Goal: Check status

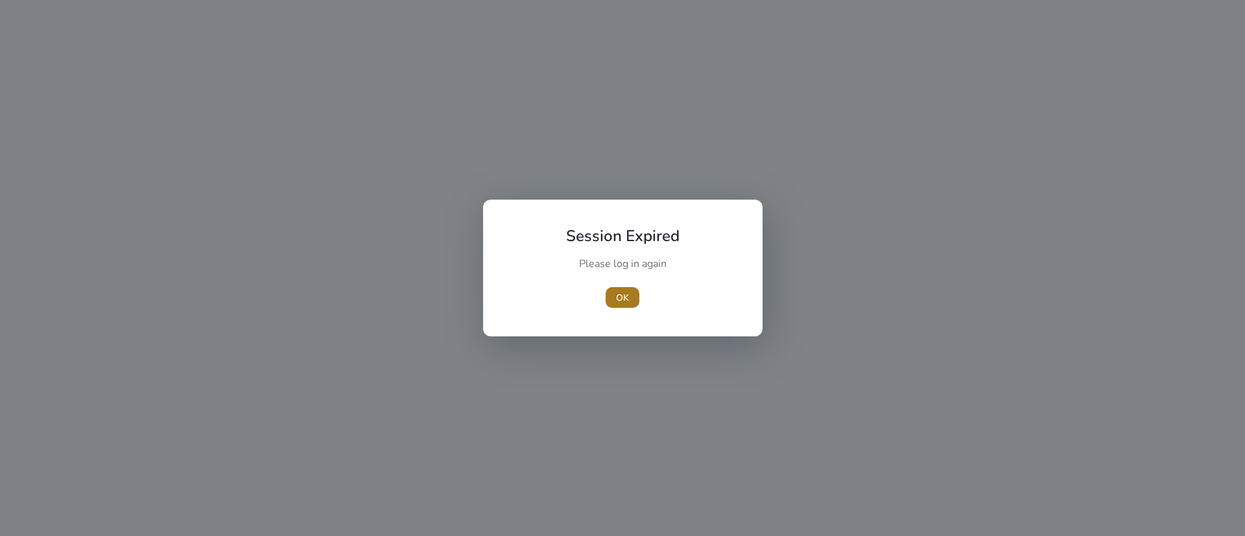
click at [631, 307] on span "button" at bounding box center [623, 297] width 34 height 31
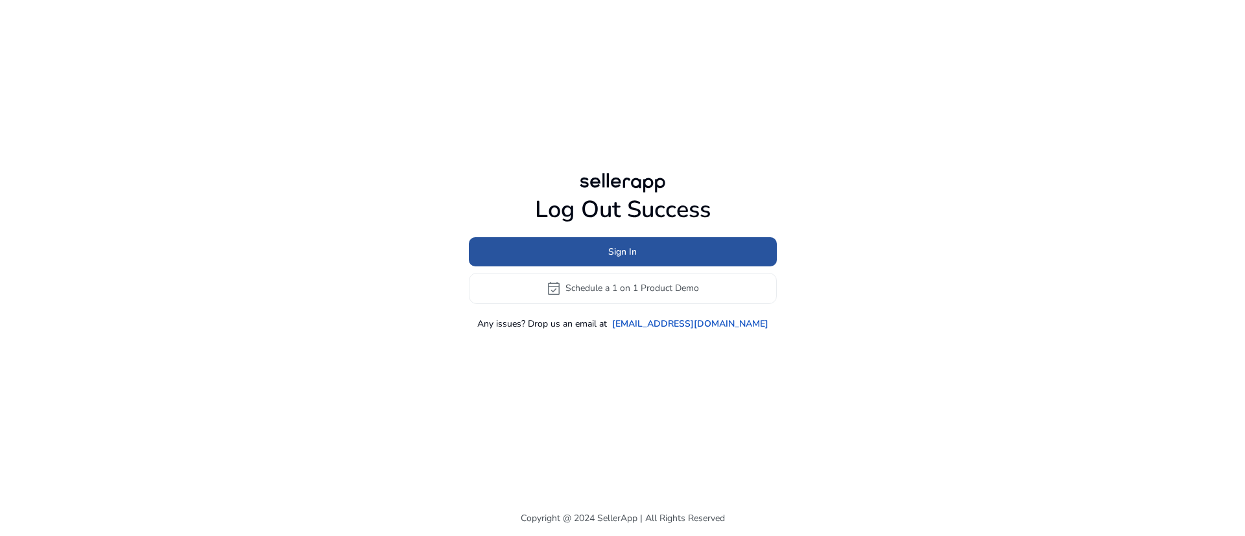
click at [625, 243] on span at bounding box center [623, 251] width 308 height 31
click at [612, 250] on span "Sign In" at bounding box center [622, 252] width 29 height 14
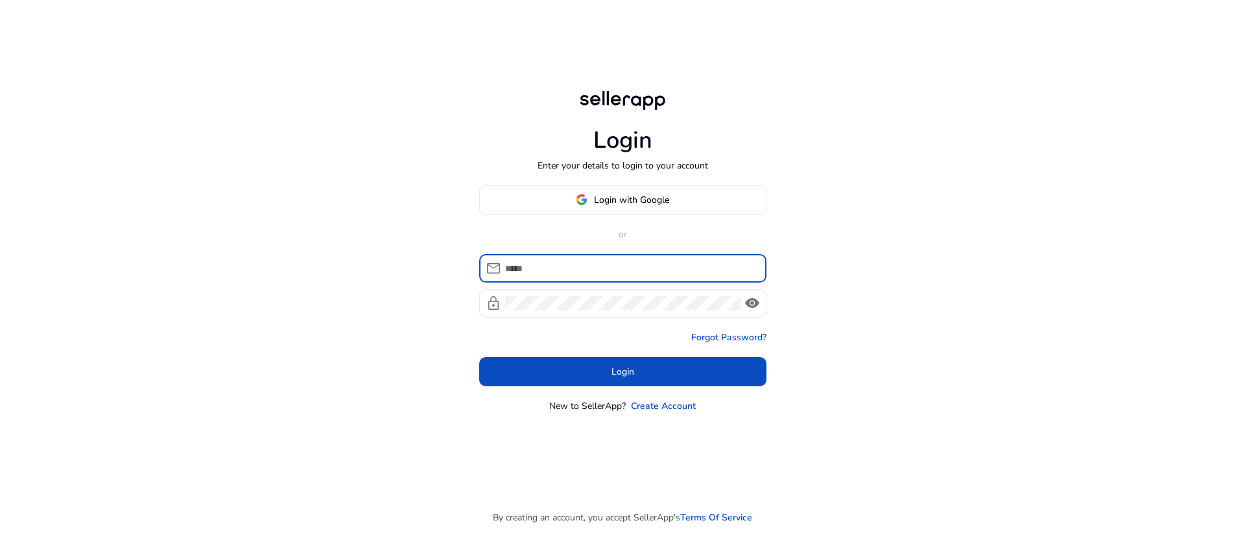
type input "**********"
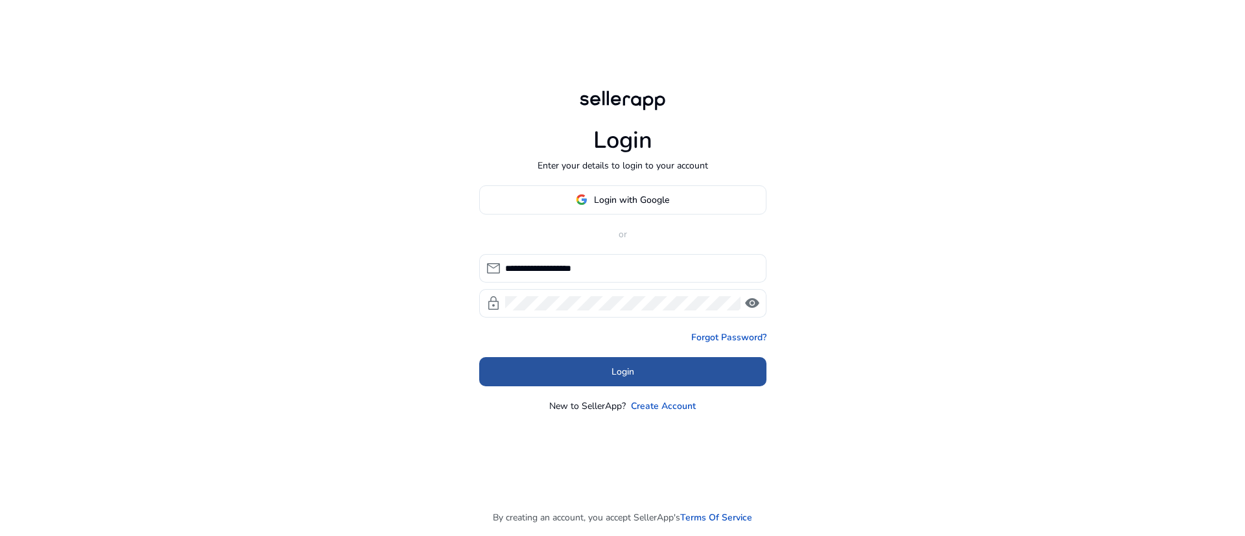
click at [632, 381] on span at bounding box center [622, 371] width 287 height 31
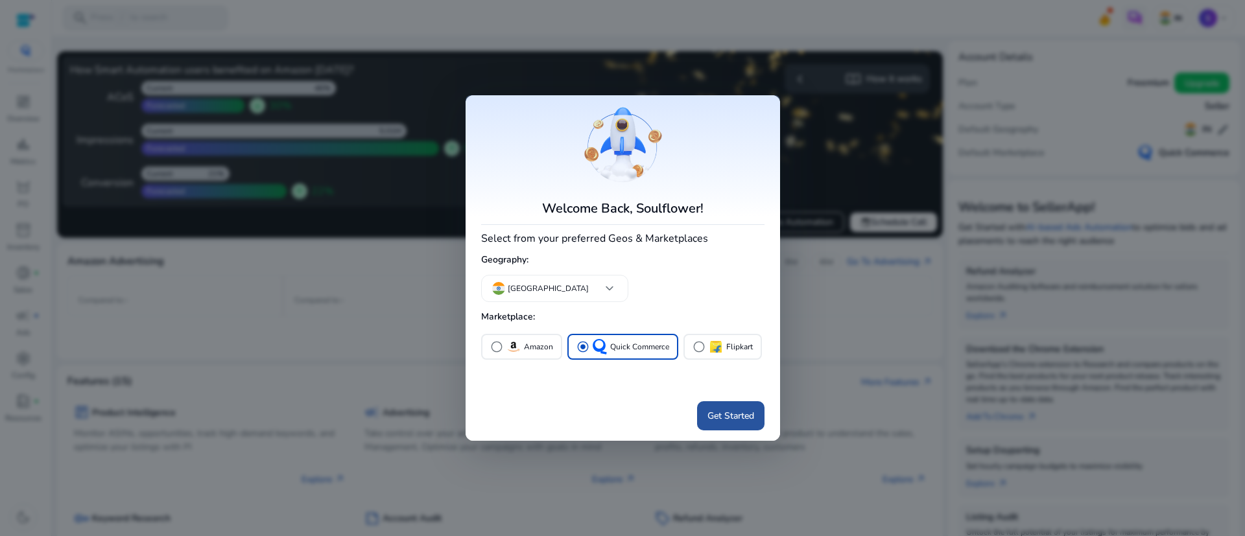
click at [710, 418] on span "Get Started" at bounding box center [731, 416] width 47 height 14
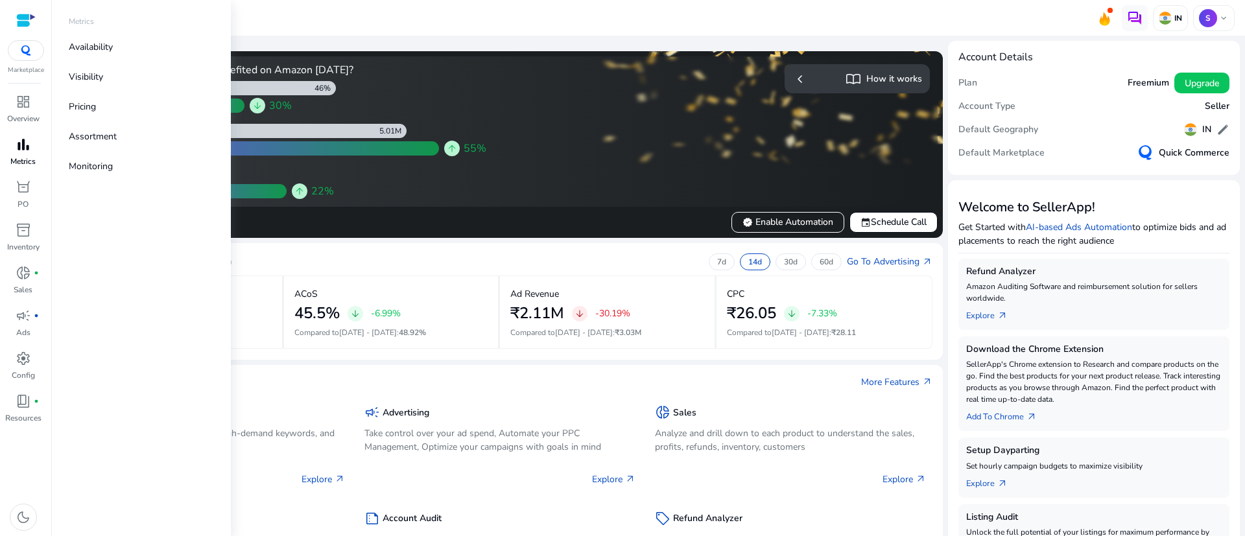
click at [23, 149] on span "bar_chart" at bounding box center [24, 145] width 16 height 16
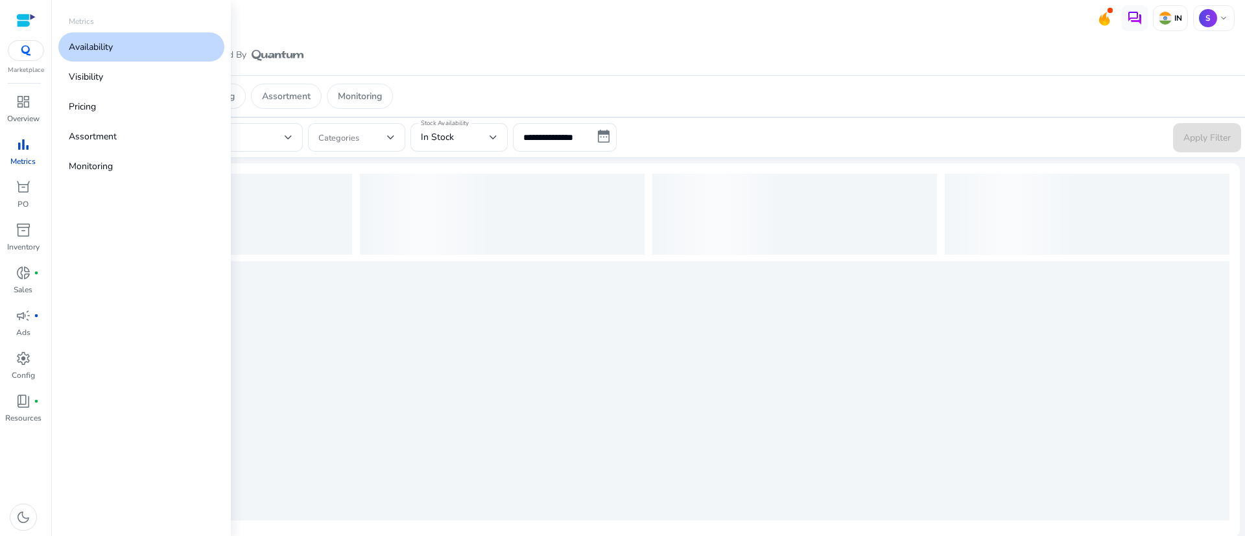
click at [90, 41] on p "Availability" at bounding box center [91, 47] width 44 height 14
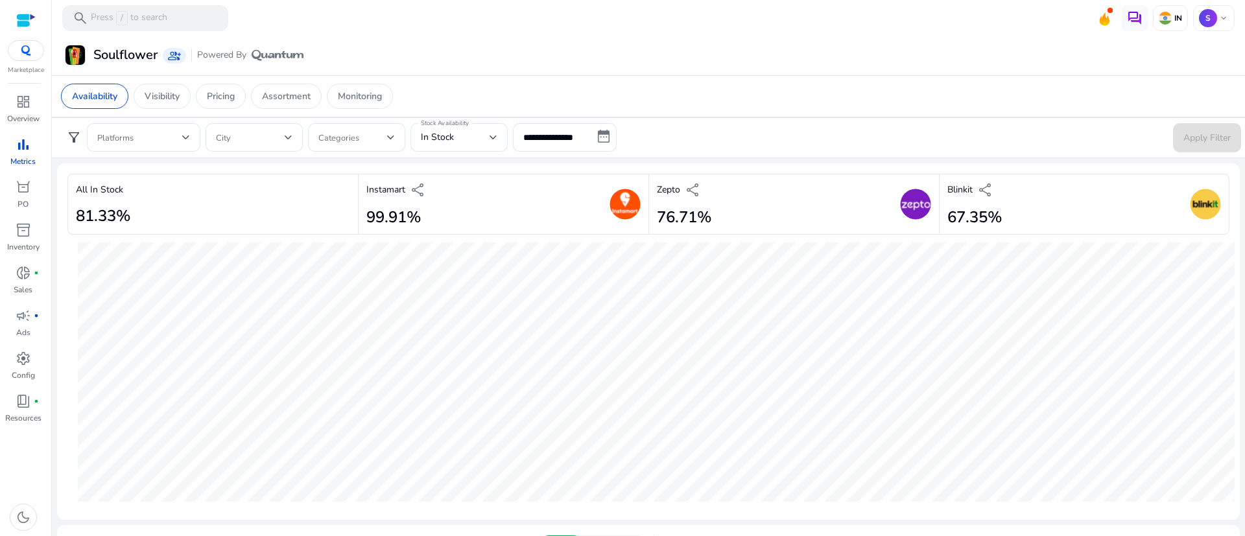
click at [172, 197] on div "All In Stock 81.33%" at bounding box center [212, 205] width 291 height 62
